Goal: Find specific page/section

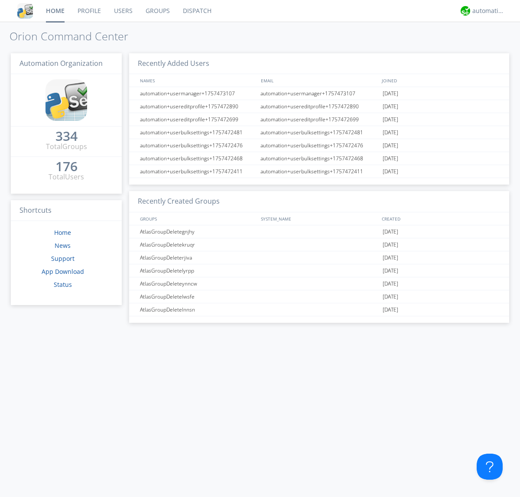
click at [157, 11] on link "Groups" at bounding box center [157, 11] width 37 height 22
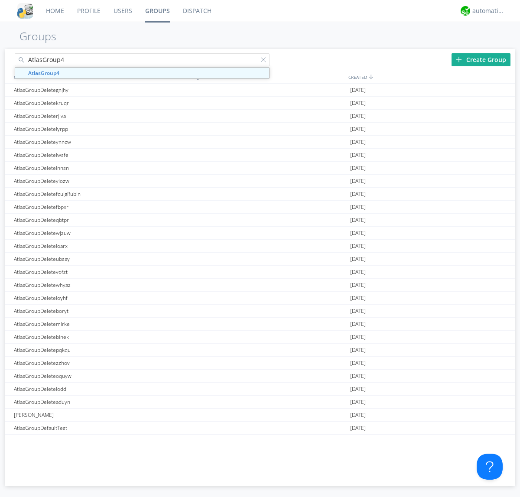
type input "AtlasGroup4"
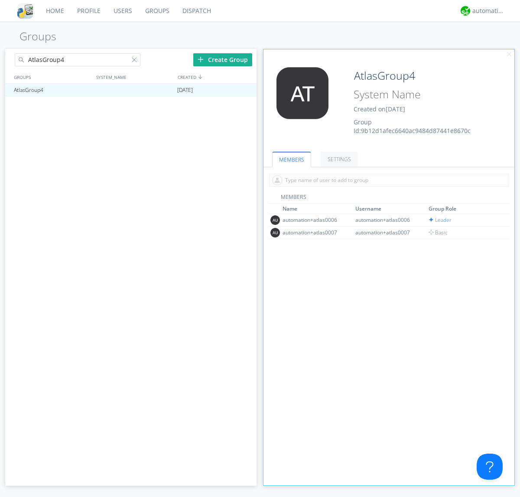
click at [338, 159] on link "SETTINGS" at bounding box center [339, 159] width 37 height 15
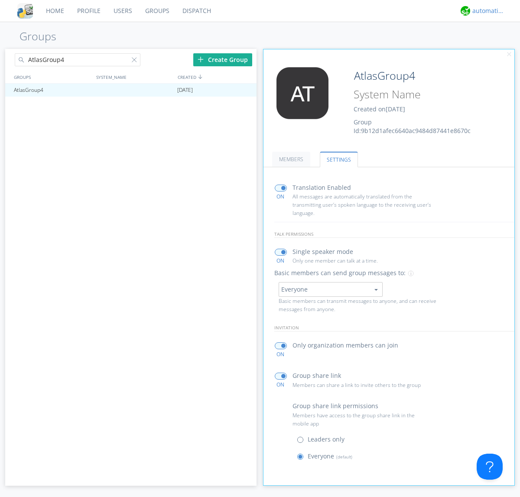
click at [486, 11] on div "automation+atlas" at bounding box center [489, 11] width 33 height 9
